Goal: Transaction & Acquisition: Purchase product/service

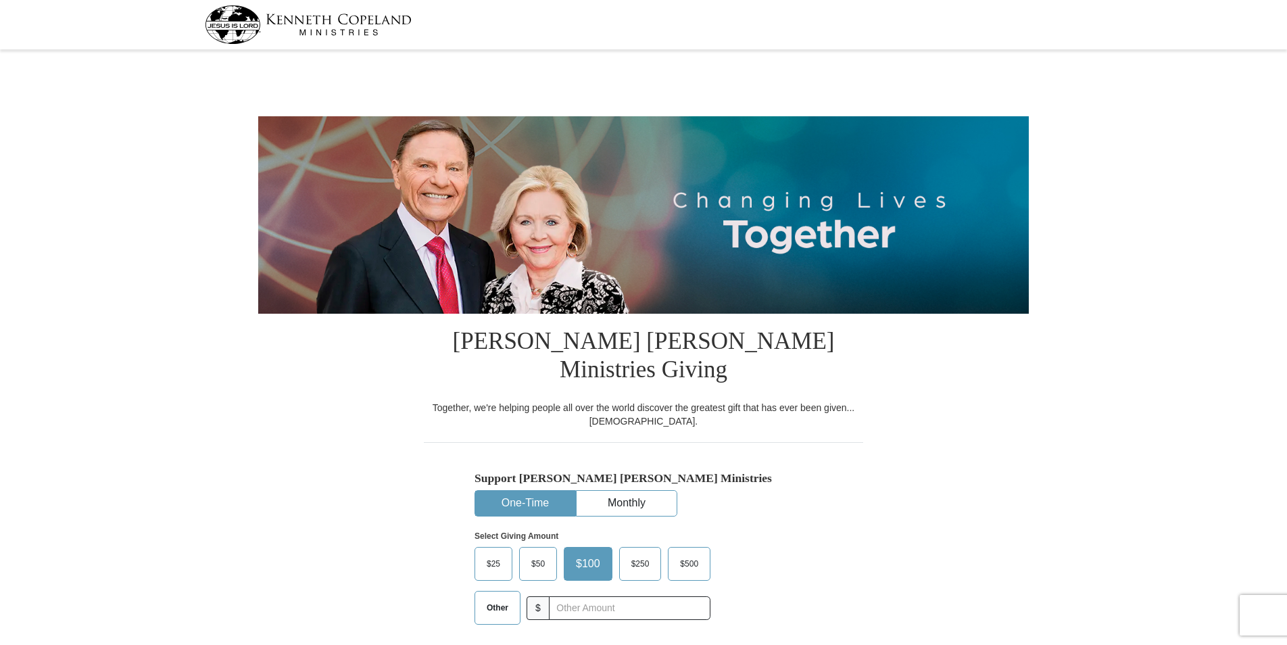
select select "FL"
click at [497, 597] on span "Other" at bounding box center [497, 607] width 35 height 20
click at [0, 0] on input "Other" at bounding box center [0, 0] width 0 height 0
click at [579, 596] on input "text" at bounding box center [629, 608] width 150 height 24
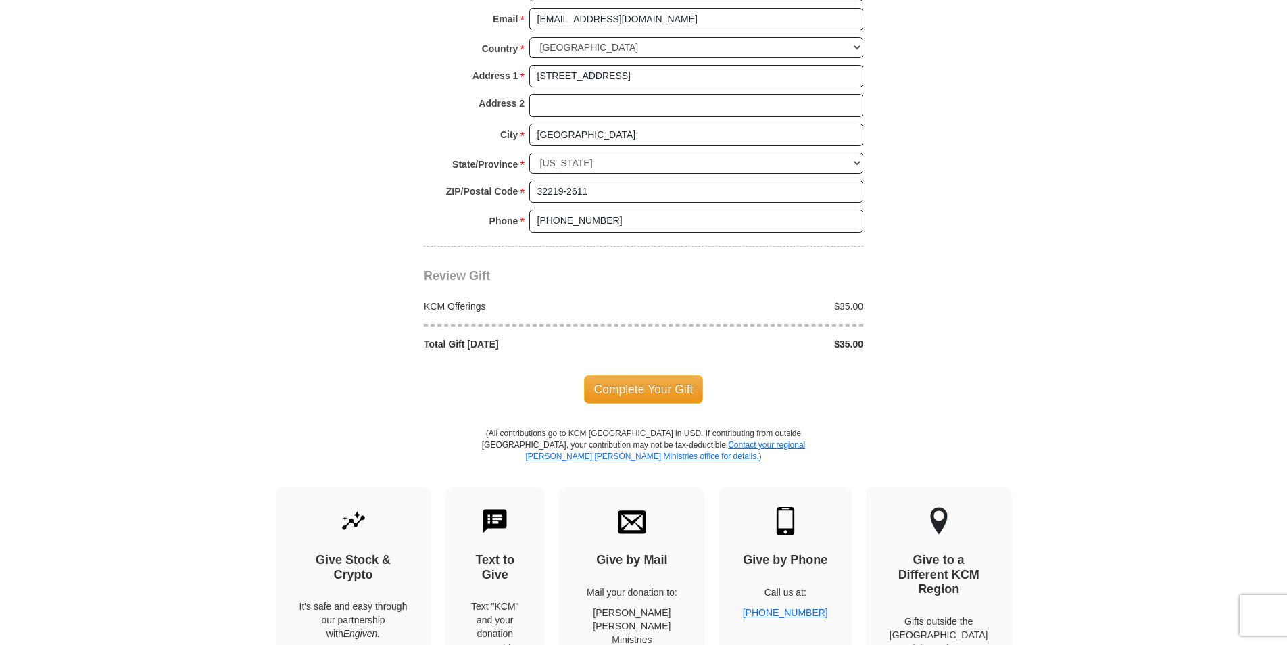
scroll to position [1149, 0]
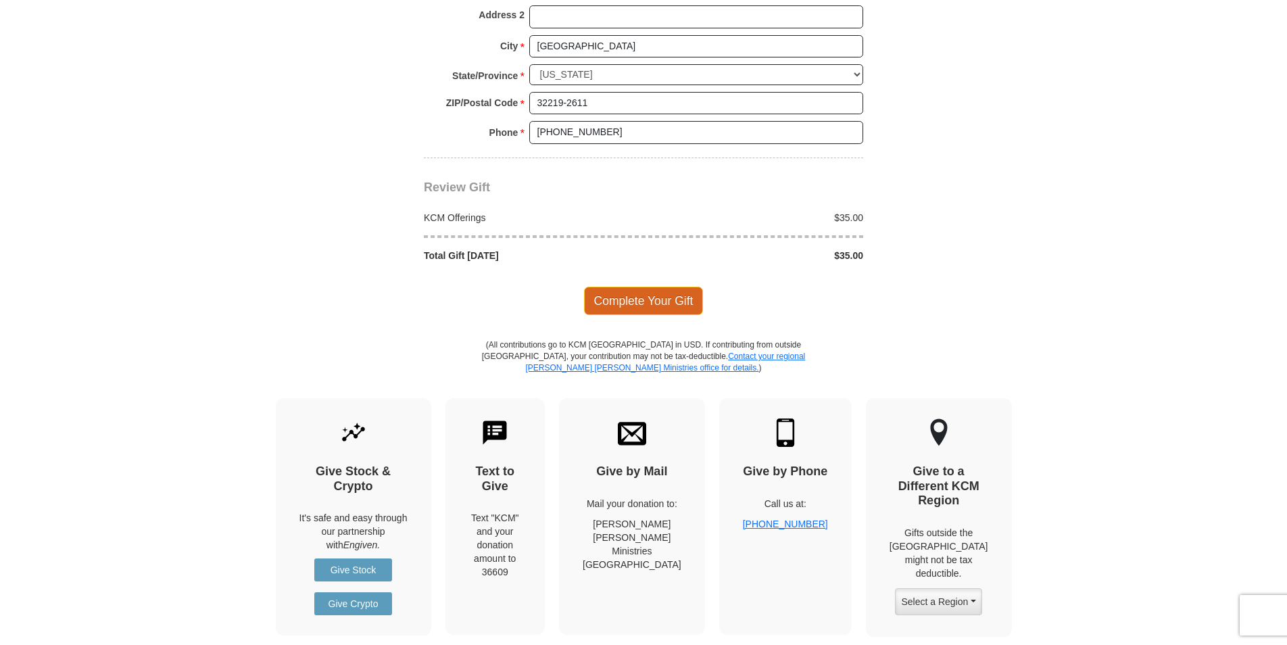
type input "35"
click at [650, 287] on span "Complete Your Gift" at bounding box center [644, 301] width 120 height 28
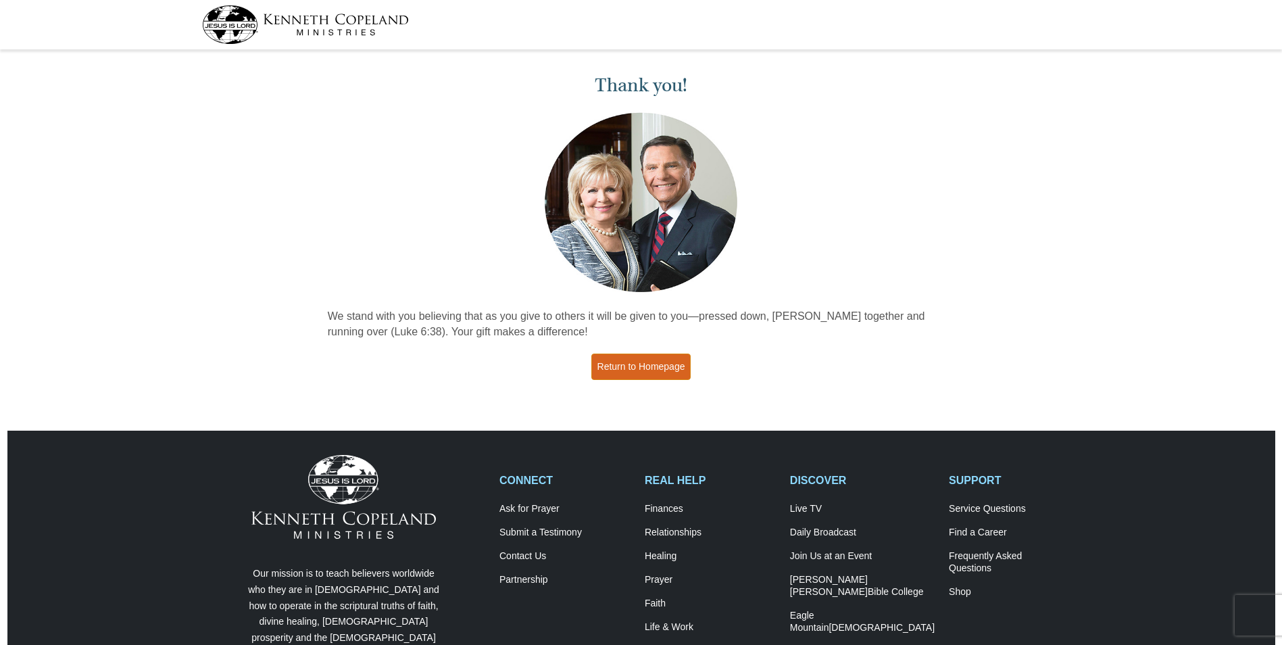
click at [629, 368] on link "Return to Homepage" at bounding box center [641, 366] width 100 height 26
